Goal: Task Accomplishment & Management: Use online tool/utility

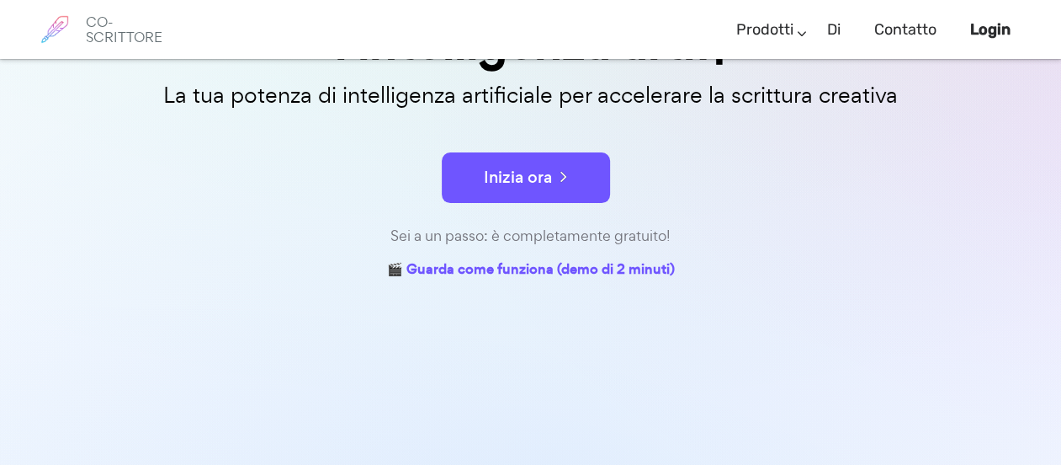
scroll to position [252, 0]
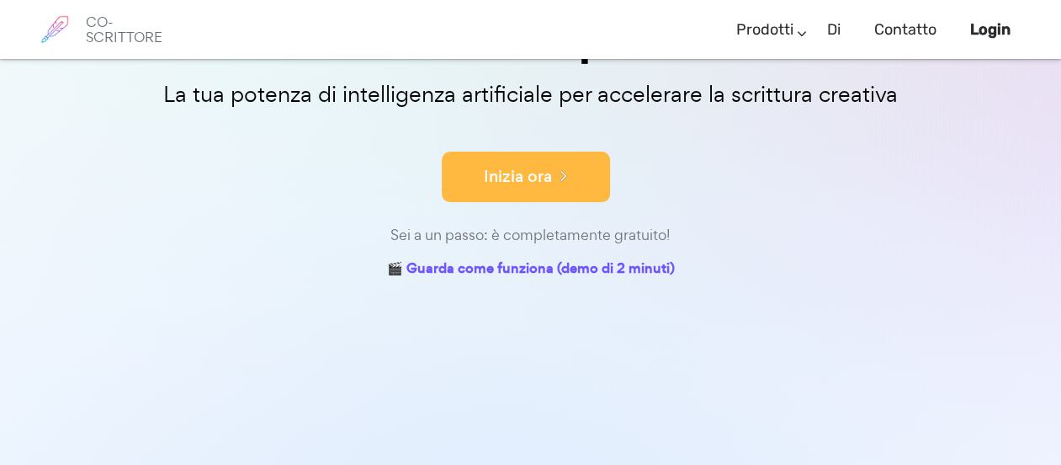
click at [523, 177] on font "Inizia ora" at bounding box center [518, 176] width 68 height 23
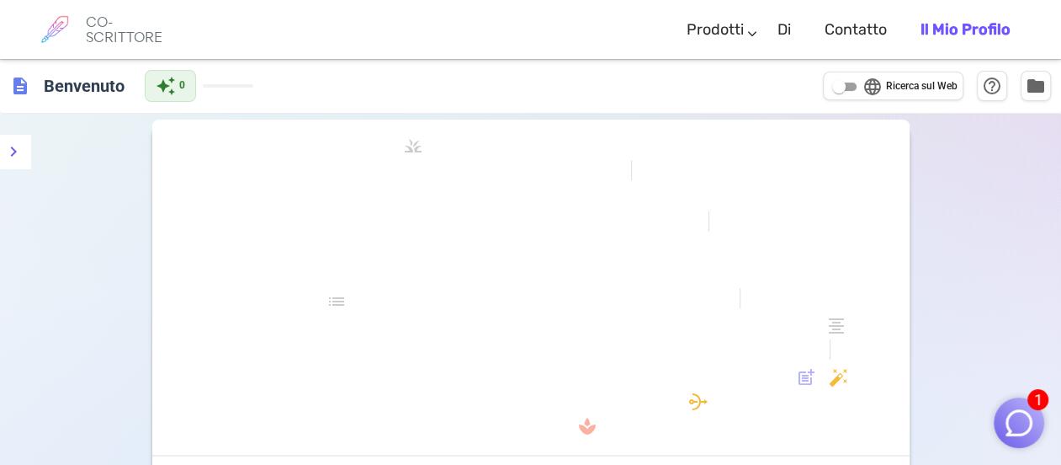
click at [277, 213] on div "formato_grassetto formato_corsivo formato_sottolineato sembra_uno sembra_due se…" at bounding box center [530, 295] width 757 height 321
click at [274, 186] on span "formato_sottolineato" at bounding box center [422, 175] width 404 height 24
click at [416, 144] on font "formato_grassetto" at bounding box center [373, 145] width 263 height 20
click at [257, 231] on div "formato_grassetto formato_corsivo formato_sottolineato sembra_uno sembra_due se…" at bounding box center [530, 295] width 757 height 321
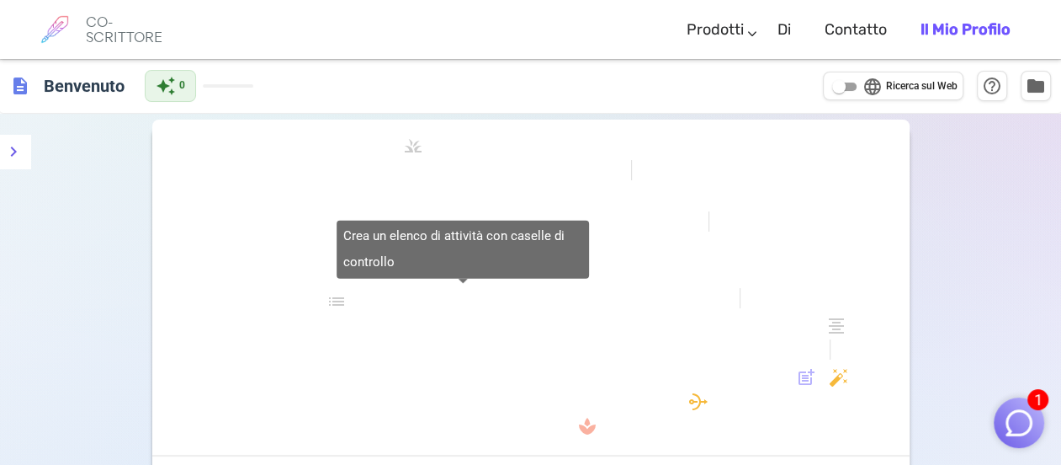
click at [398, 302] on font "lista di controllo" at bounding box center [463, 301] width 273 height 20
click at [453, 252] on div "Crea un elenco di attività con caselle di controllo" at bounding box center [463, 249] width 252 height 59
click at [341, 298] on font "lista di controllo" at bounding box center [463, 301] width 273 height 20
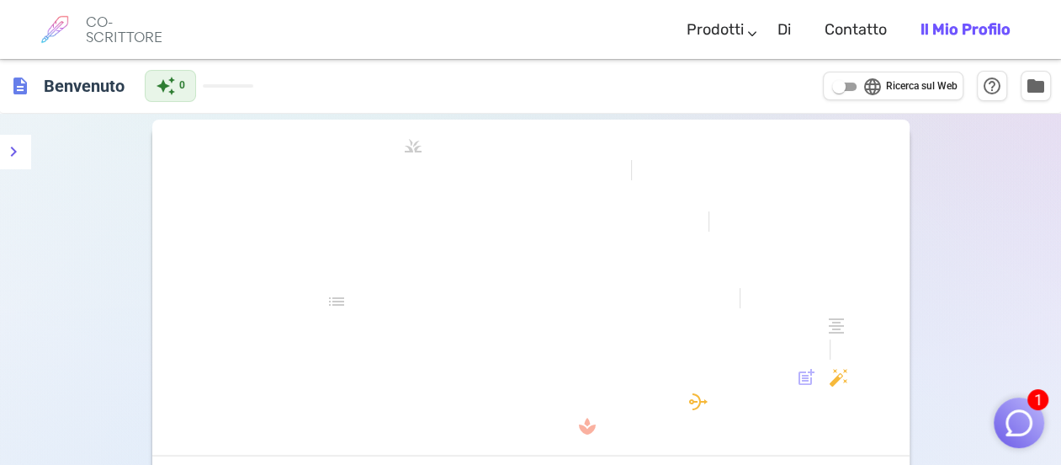
click at [276, 197] on div "formato_grassetto formato_corsivo formato_sottolineato sembra_uno sembra_due se…" at bounding box center [530, 295] width 757 height 321
click at [237, 85] on span at bounding box center [228, 85] width 50 height 3
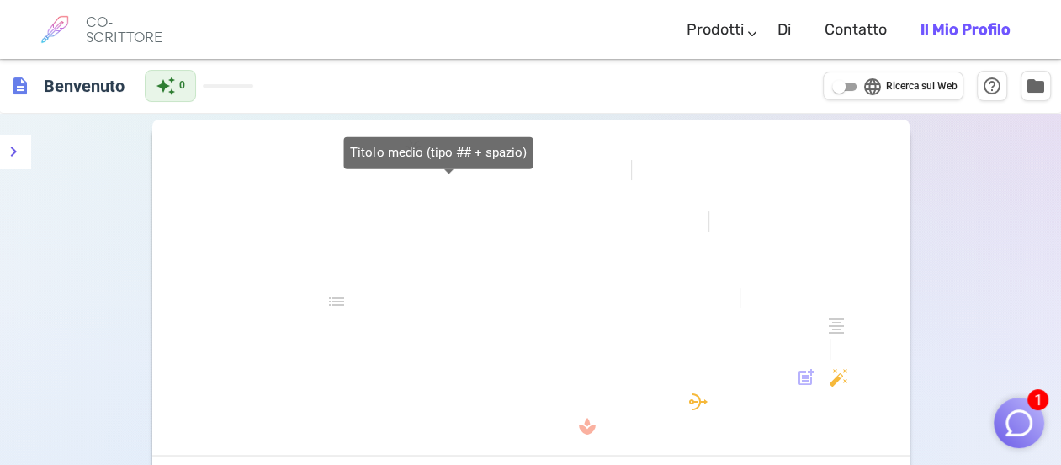
click at [456, 181] on div "Titolo medio (tipo ## + spazio)" at bounding box center [437, 158] width 189 height 45
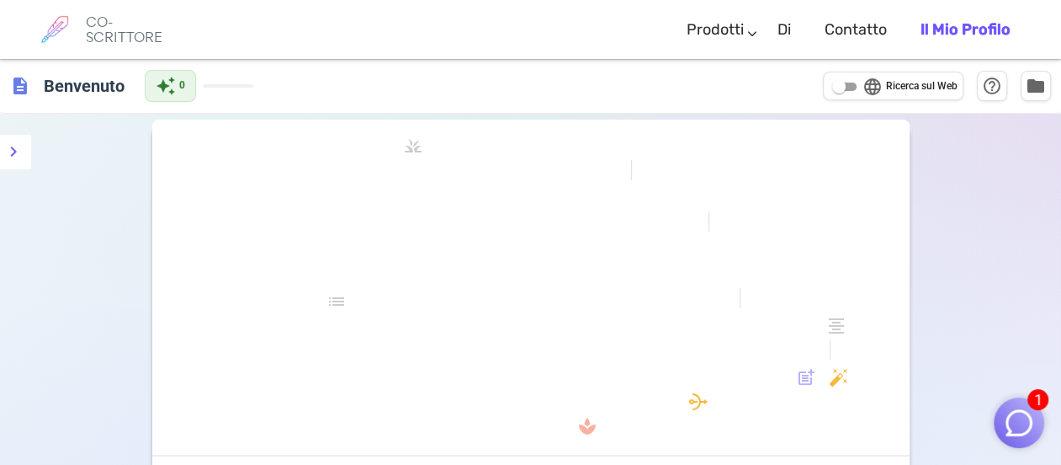
click at [502, 144] on font "formato_grassetto" at bounding box center [373, 145] width 263 height 20
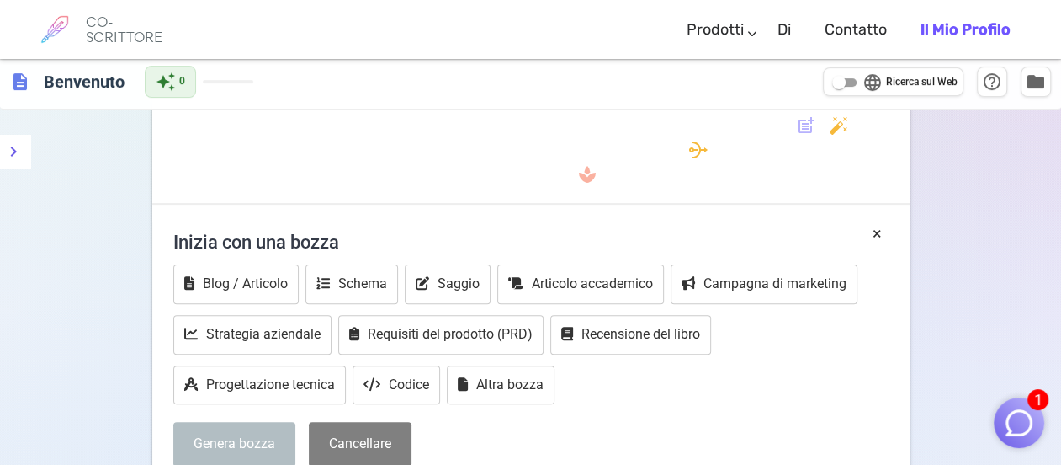
scroll to position [252, 0]
click at [378, 284] on font "Schema" at bounding box center [362, 282] width 49 height 16
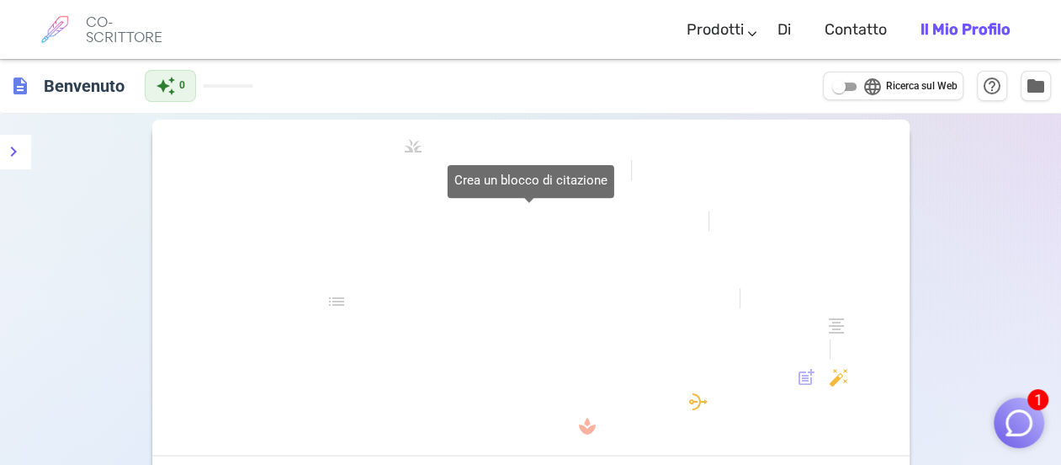
scroll to position [0, 0]
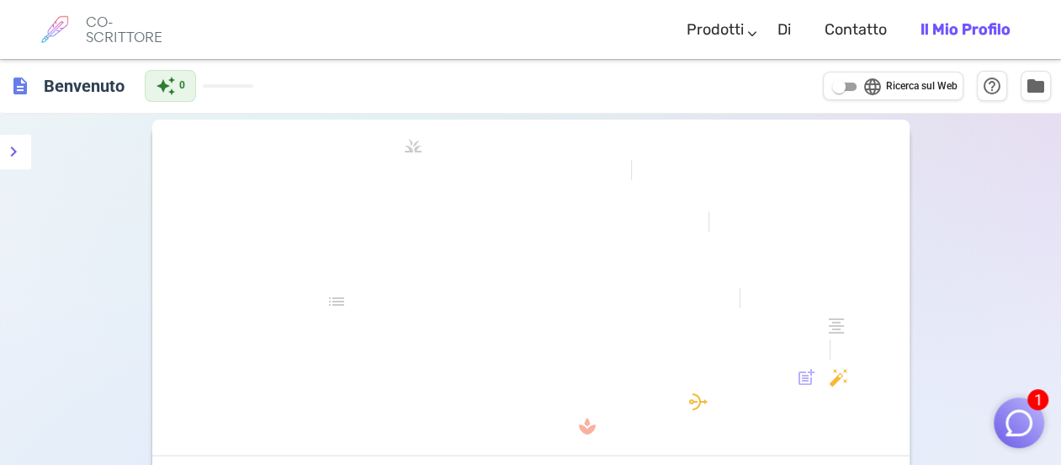
click at [305, 82] on div "description Benvenuto auto_awesome 0 language Ricerca sul Web help_outline fold…" at bounding box center [530, 86] width 1061 height 55
click at [294, 222] on div "formato_grassetto formato_corsivo formato_sottolineato sembra_uno sembra_due se…" at bounding box center [530, 295] width 757 height 321
click at [118, 24] on h6 "CO-SCRITTORE" at bounding box center [135, 29] width 99 height 30
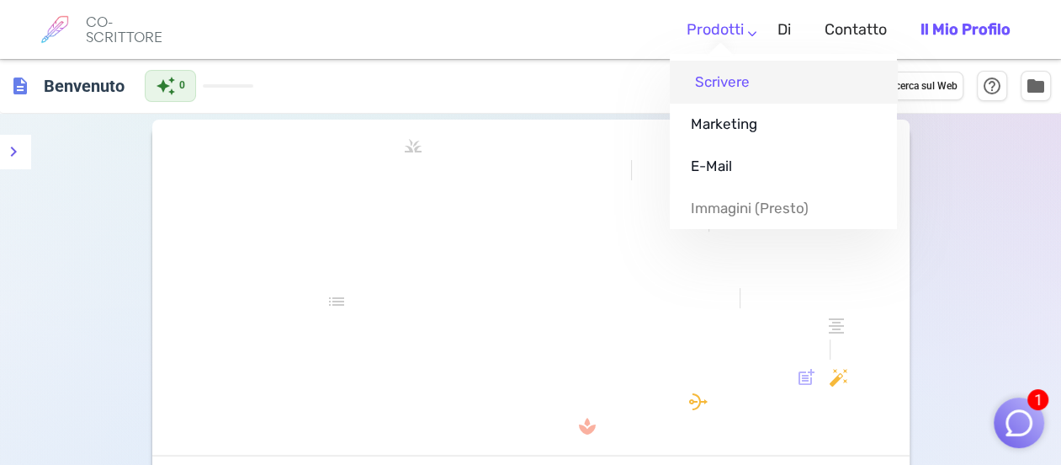
click at [730, 77] on font "Scrivere" at bounding box center [722, 81] width 55 height 17
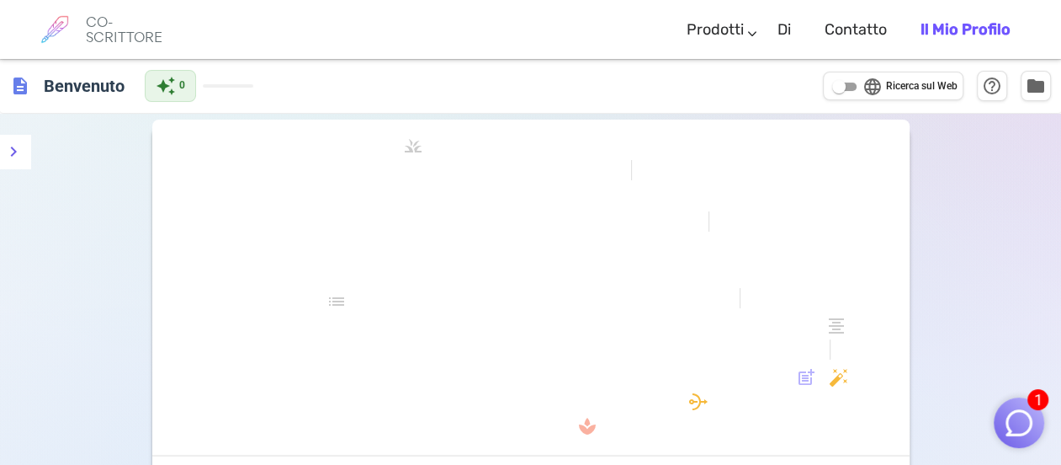
click at [255, 233] on div "formato_grassetto formato_corsivo formato_sottolineato sembra_uno sembra_due se…" at bounding box center [530, 295] width 757 height 321
click at [970, 23] on font "Il mio profilo" at bounding box center [966, 29] width 90 height 19
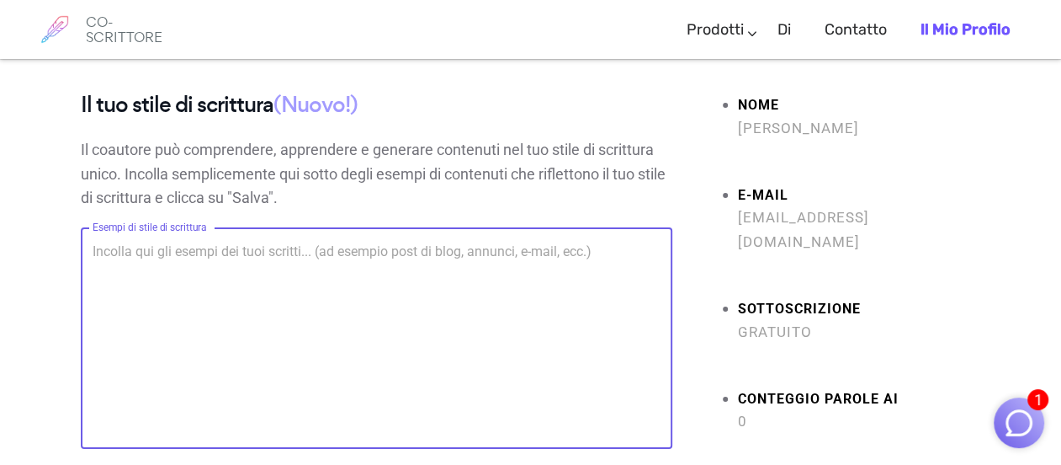
click at [114, 254] on textarea "Esempi di stile di scrittura" at bounding box center [377, 339] width 568 height 194
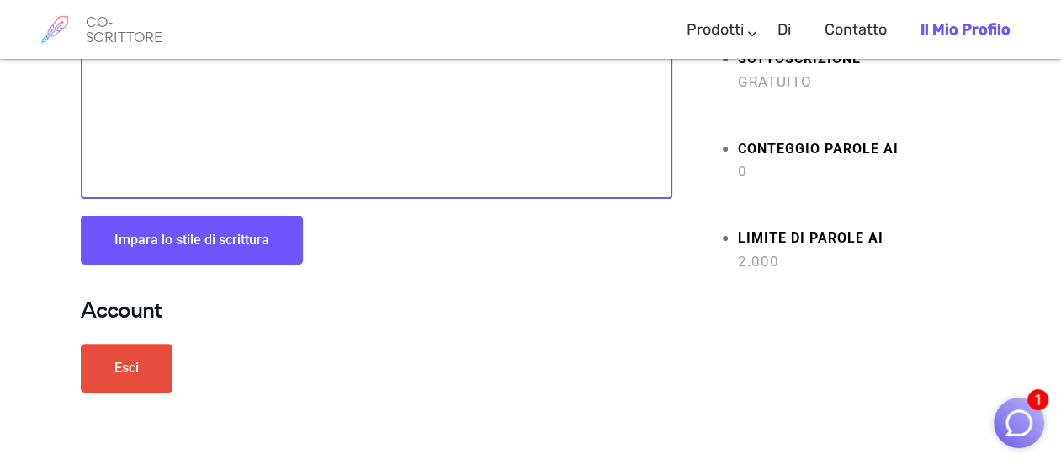
scroll to position [252, 0]
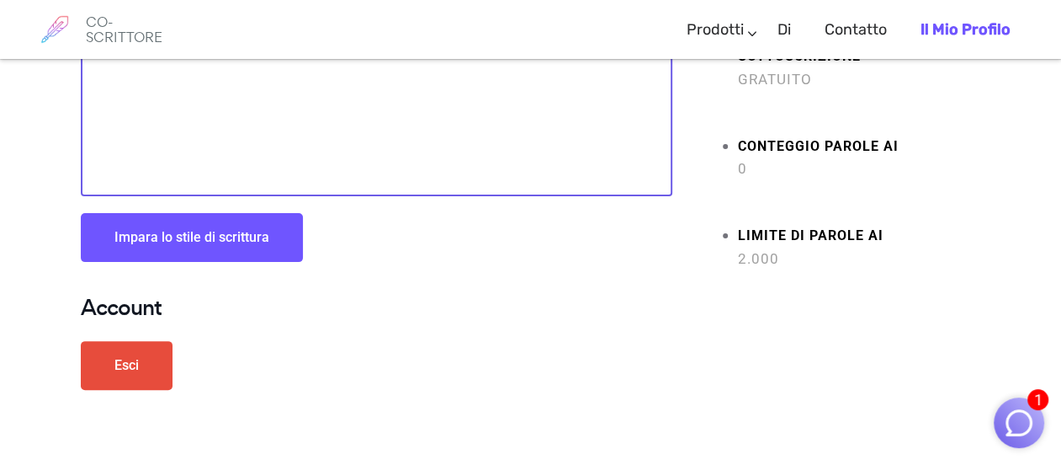
type textarea "carattere"
click at [198, 238] on font "Impara lo stile di scrittura" at bounding box center [191, 237] width 155 height 16
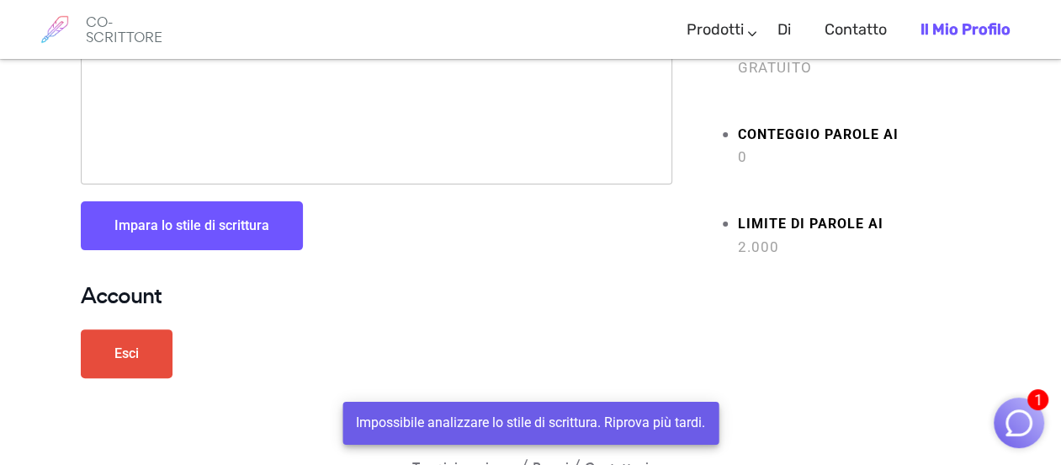
scroll to position [307, 0]
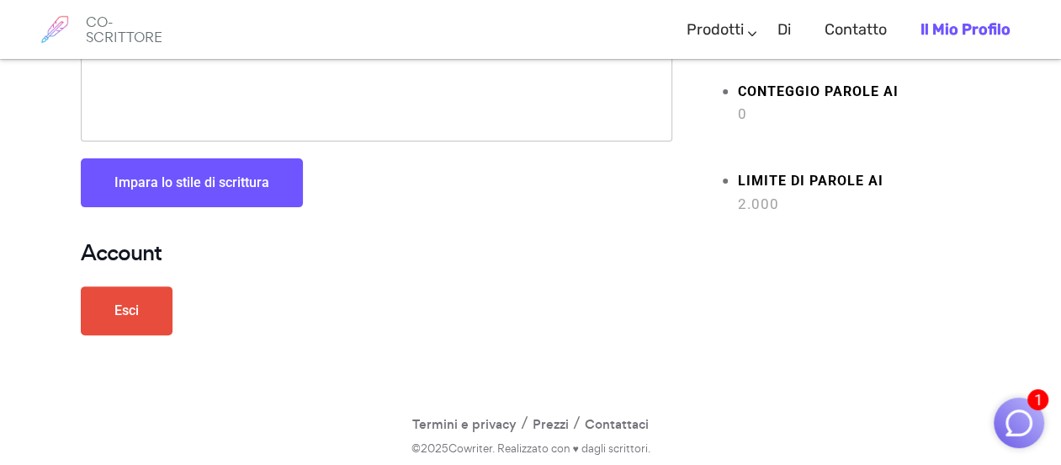
click at [139, 303] on link "Esci" at bounding box center [127, 310] width 92 height 49
